Goal: Find specific page/section: Find specific page/section

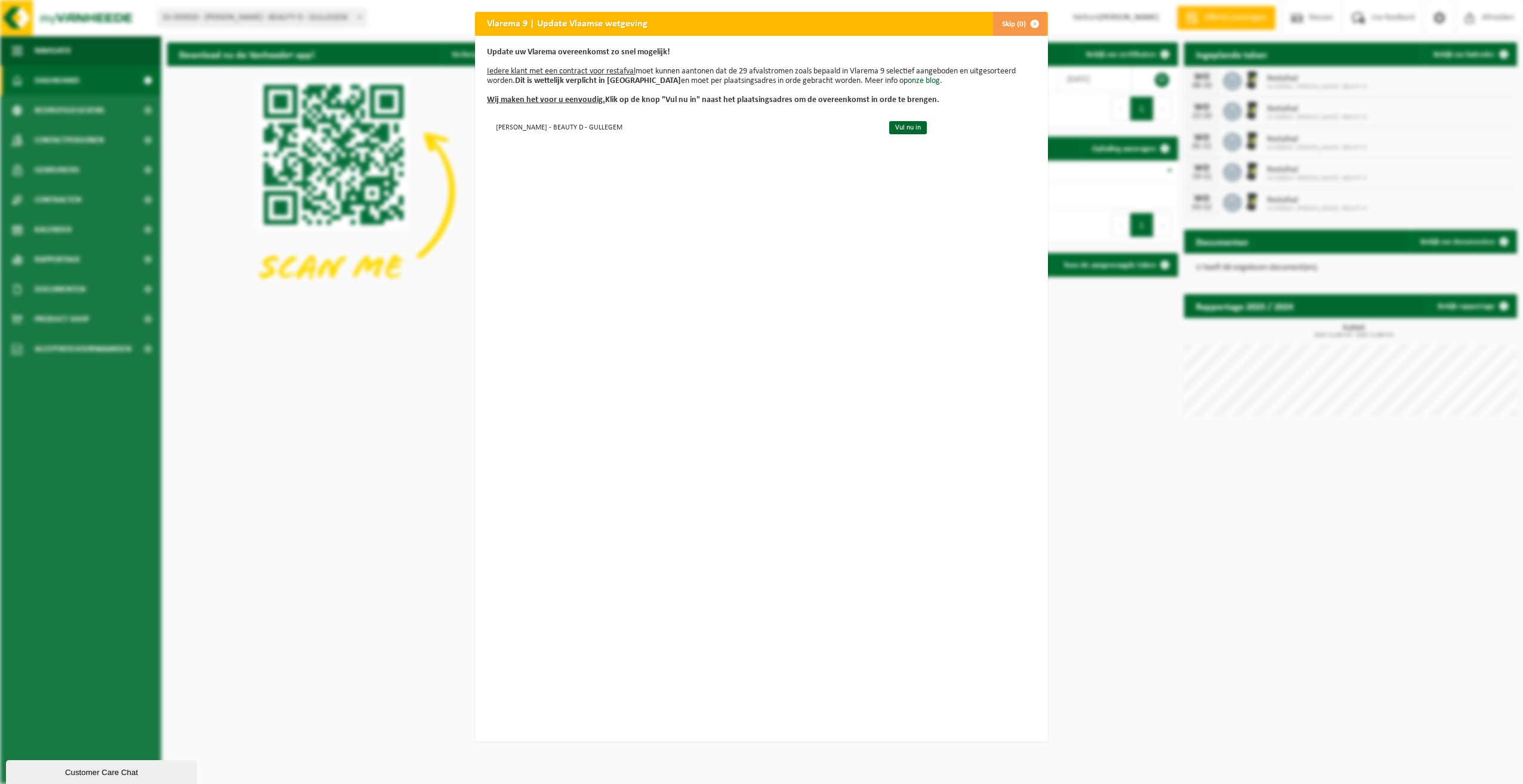
click at [974, 609] on div "Update uw Vlarema overeenkomst zo snel mogelijk! Iedere klant met een contract …" at bounding box center [762, 389] width 573 height 706
click at [867, 577] on div "Update uw Vlarema overeenkomst zo snel mogelijk! Iedere klant met een contract …" at bounding box center [762, 389] width 573 height 706
click at [893, 129] on link "Vul nu in" at bounding box center [908, 127] width 38 height 13
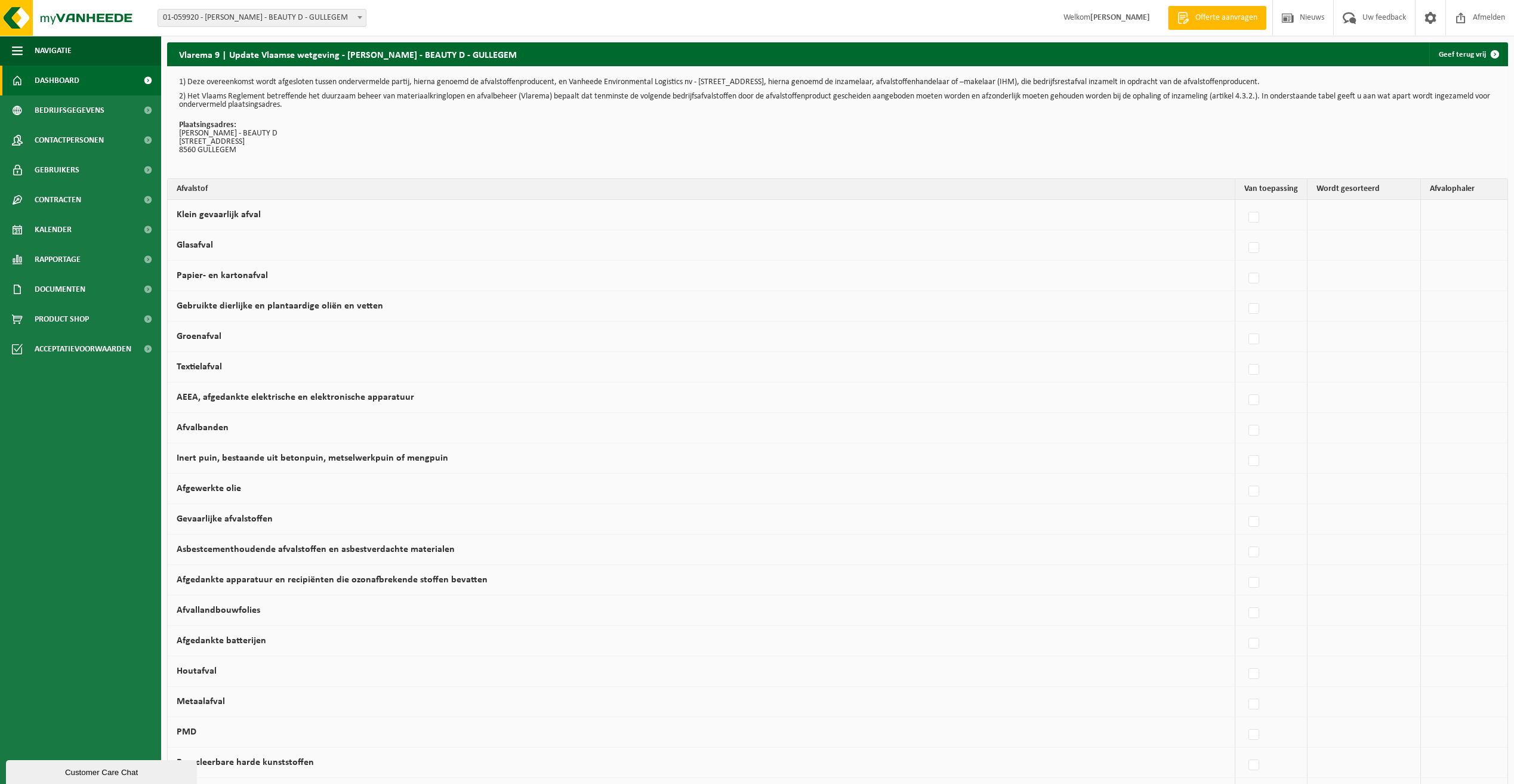
click at [47, 78] on span "Dashboard" at bounding box center [57, 80] width 44 height 30
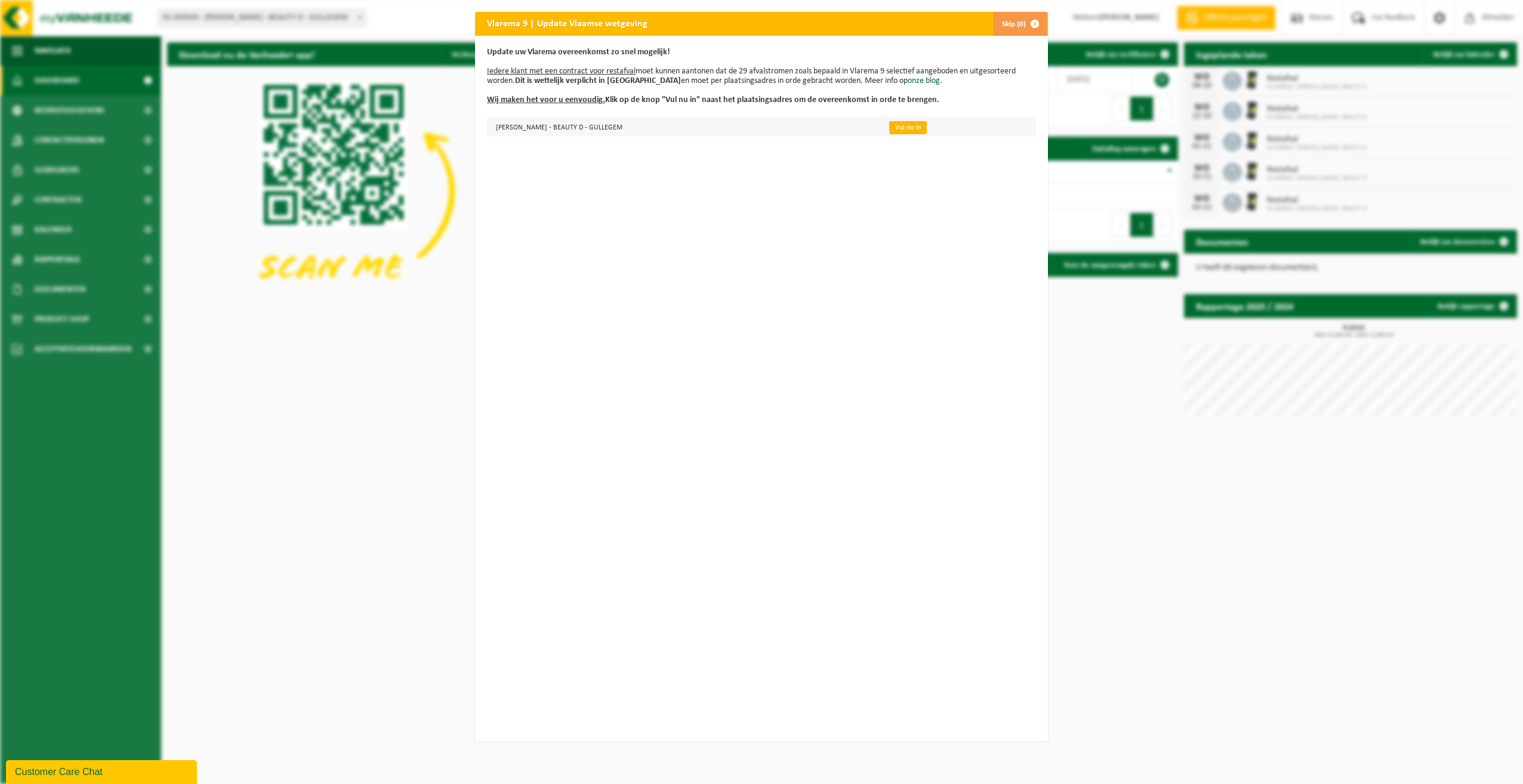
click at [897, 129] on link "Vul nu in" at bounding box center [908, 127] width 38 height 13
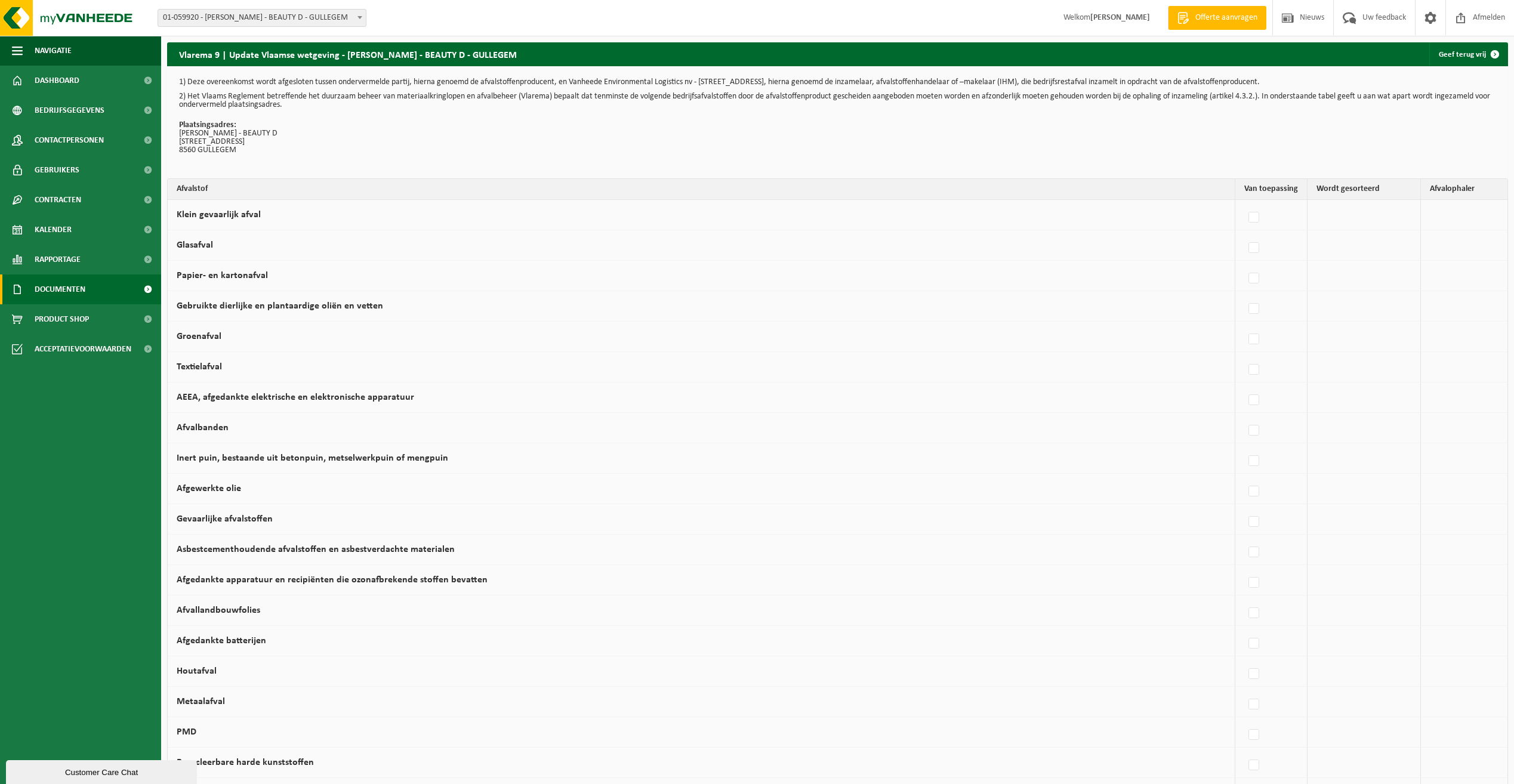
click at [60, 291] on span "Documenten" at bounding box center [60, 289] width 51 height 30
click at [57, 320] on span "Facturen" at bounding box center [52, 319] width 31 height 23
